Goal: Check status: Check status

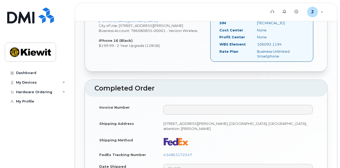
scroll to position [251, 0]
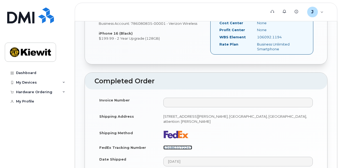
click at [183, 146] on link "434863172247" at bounding box center [177, 148] width 29 height 4
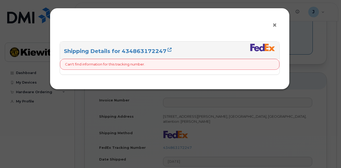
click at [277, 24] on span "×" at bounding box center [275, 25] width 5 height 10
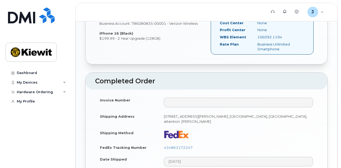
scroll to position [277, 0]
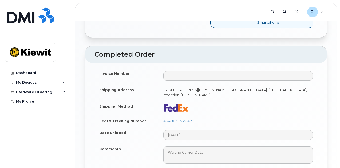
drag, startPoint x: 180, startPoint y: 109, endPoint x: 258, endPoint y: 93, distance: 79.2
click at [271, 101] on td at bounding box center [237, 108] width 159 height 15
click at [183, 119] on link "434863172247" at bounding box center [177, 121] width 29 height 4
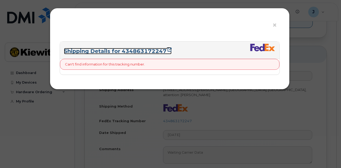
click at [154, 53] on link "Shipping Details for 434863172247" at bounding box center [118, 51] width 108 height 6
